Goal: Task Accomplishment & Management: Manage account settings

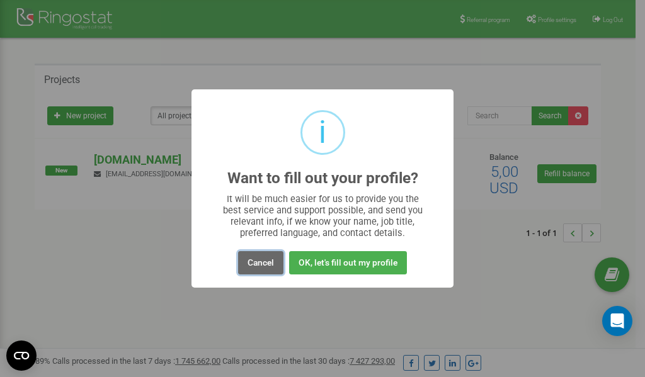
click at [269, 260] on button "Cancel" at bounding box center [260, 262] width 45 height 23
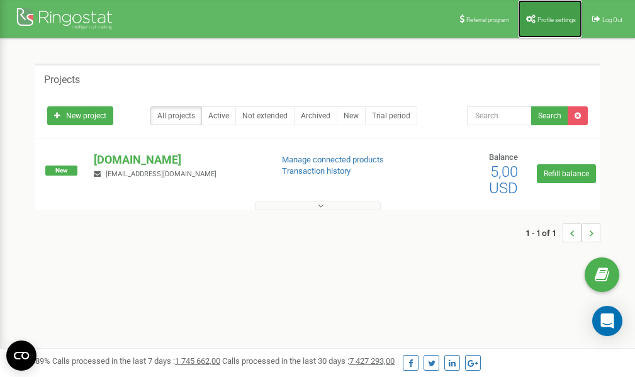
click at [551, 18] on span "Profile settings" at bounding box center [557, 19] width 38 height 7
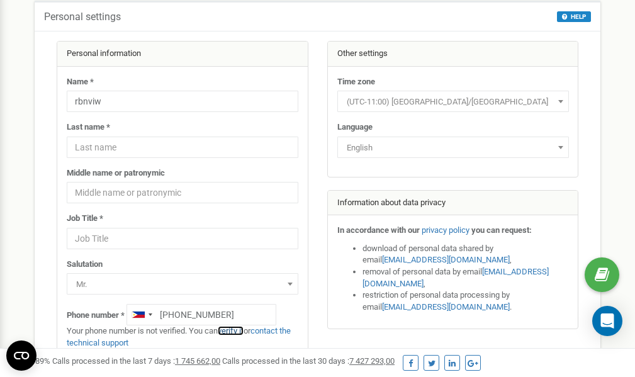
click at [235, 330] on link "verify it" at bounding box center [231, 330] width 26 height 9
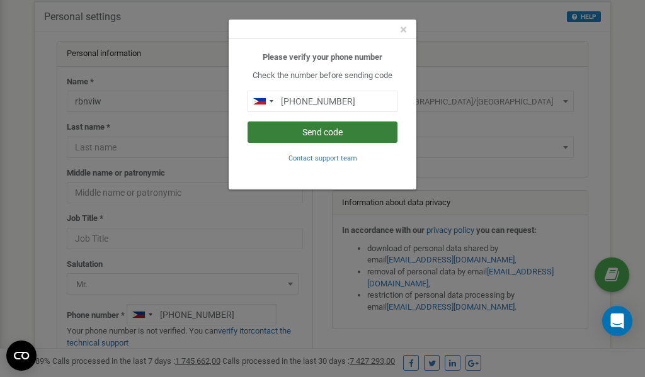
click at [329, 132] on button "Send code" at bounding box center [322, 132] width 150 height 21
